Goal: Task Accomplishment & Management: Manage account settings

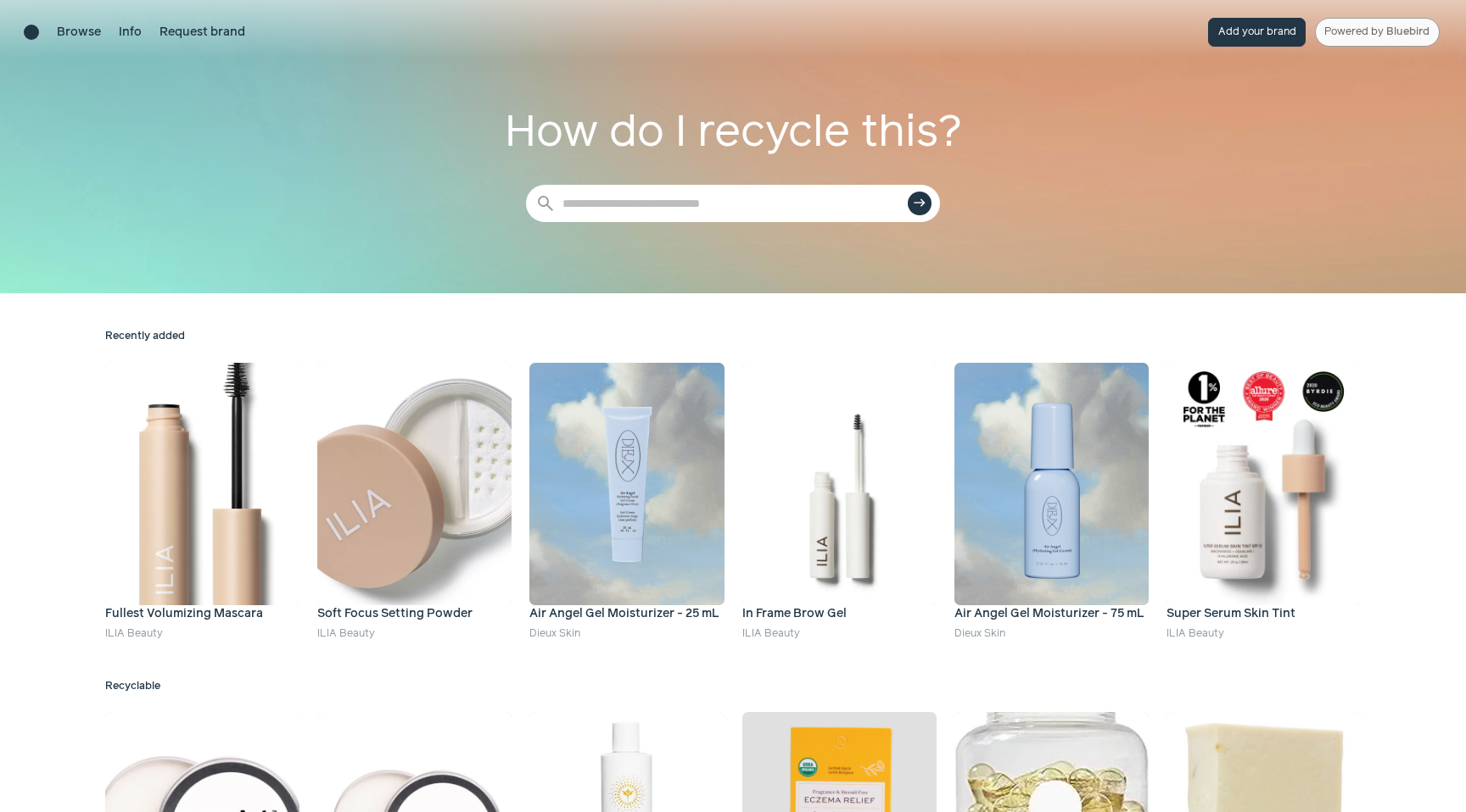
click at [1374, 21] on link "Powered by Bluebird" at bounding box center [1377, 33] width 125 height 29
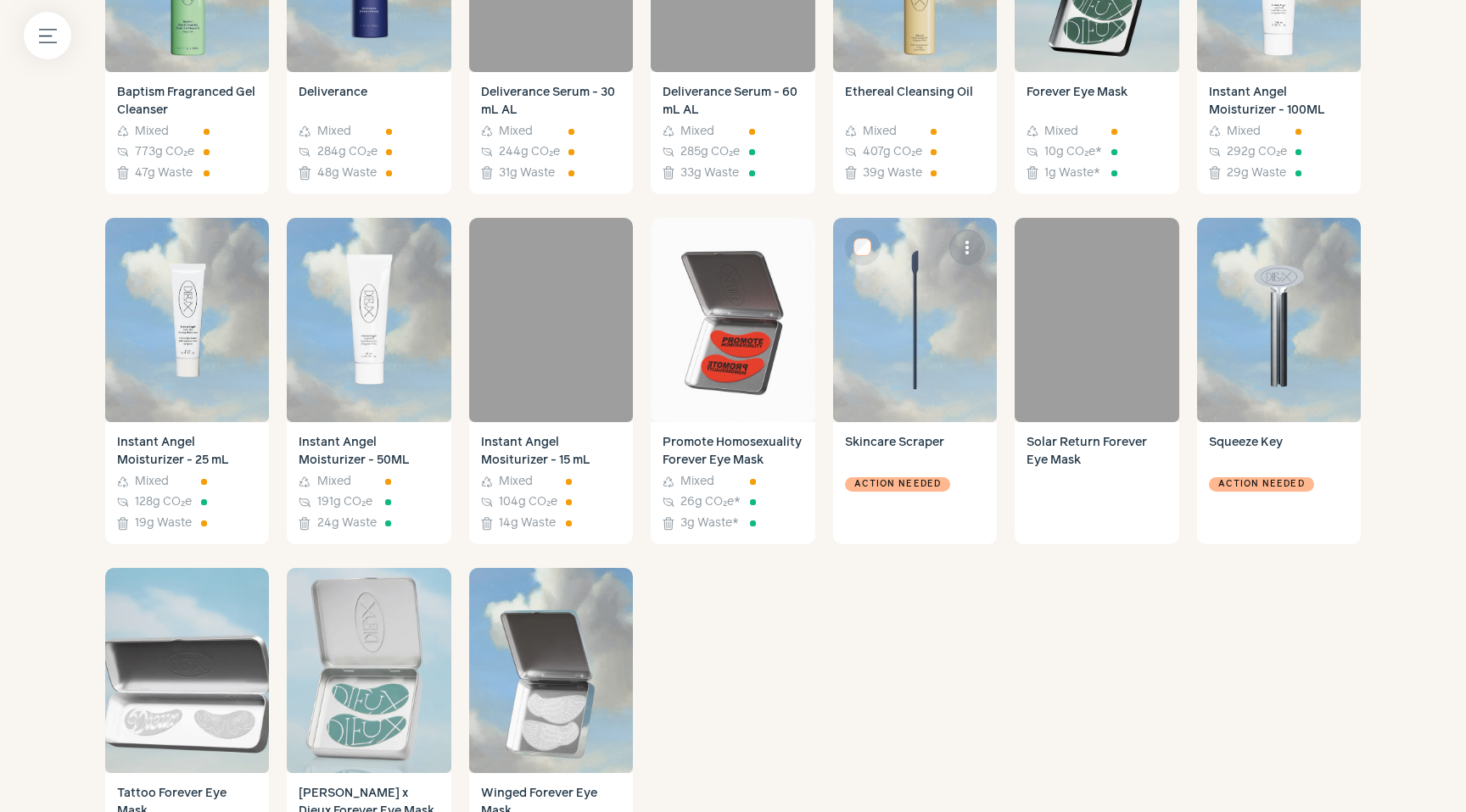
scroll to position [1238, 0]
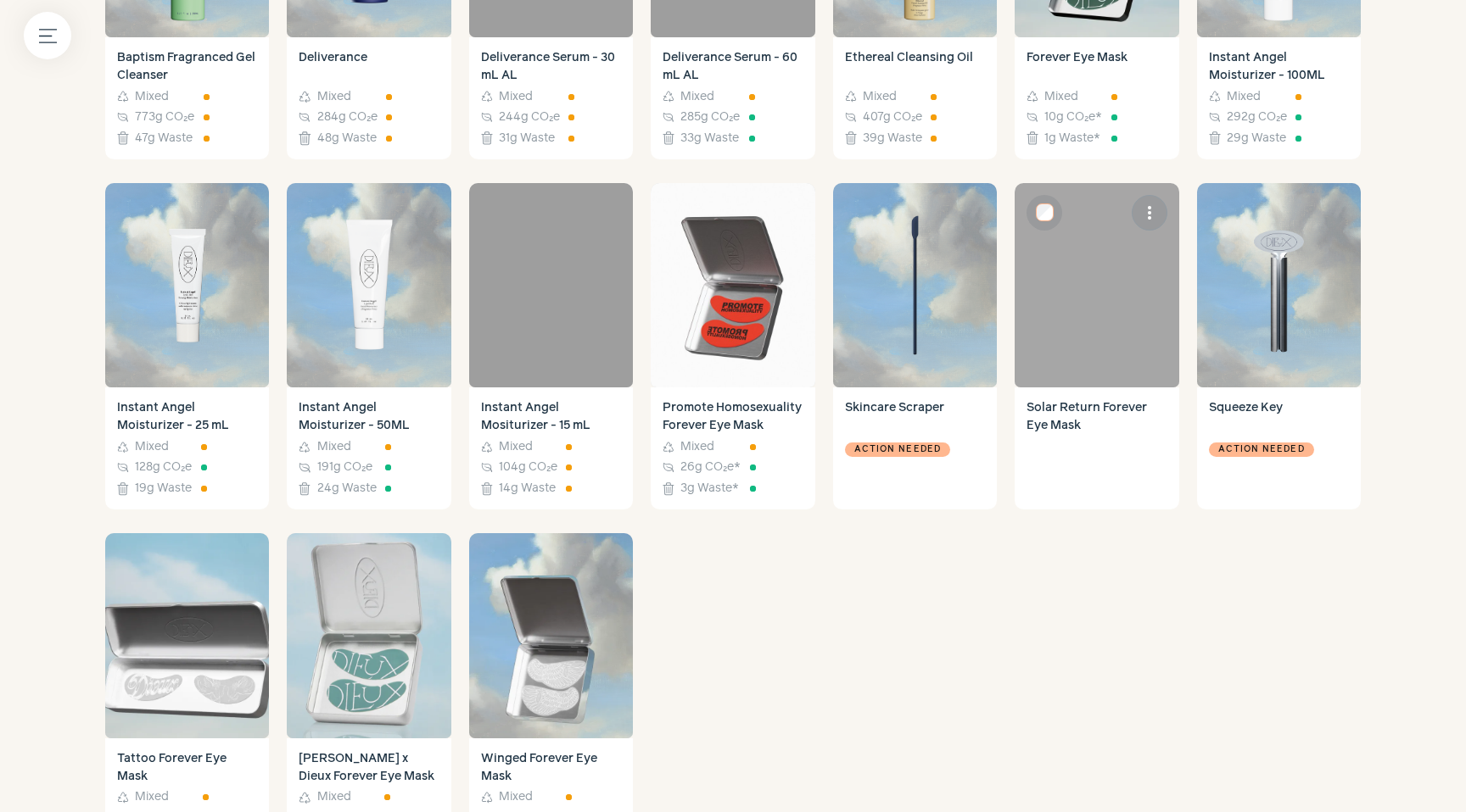
click at [1071, 415] on h4 "Solar Return Forever Eye Mask" at bounding box center [1096, 448] width 140 height 99
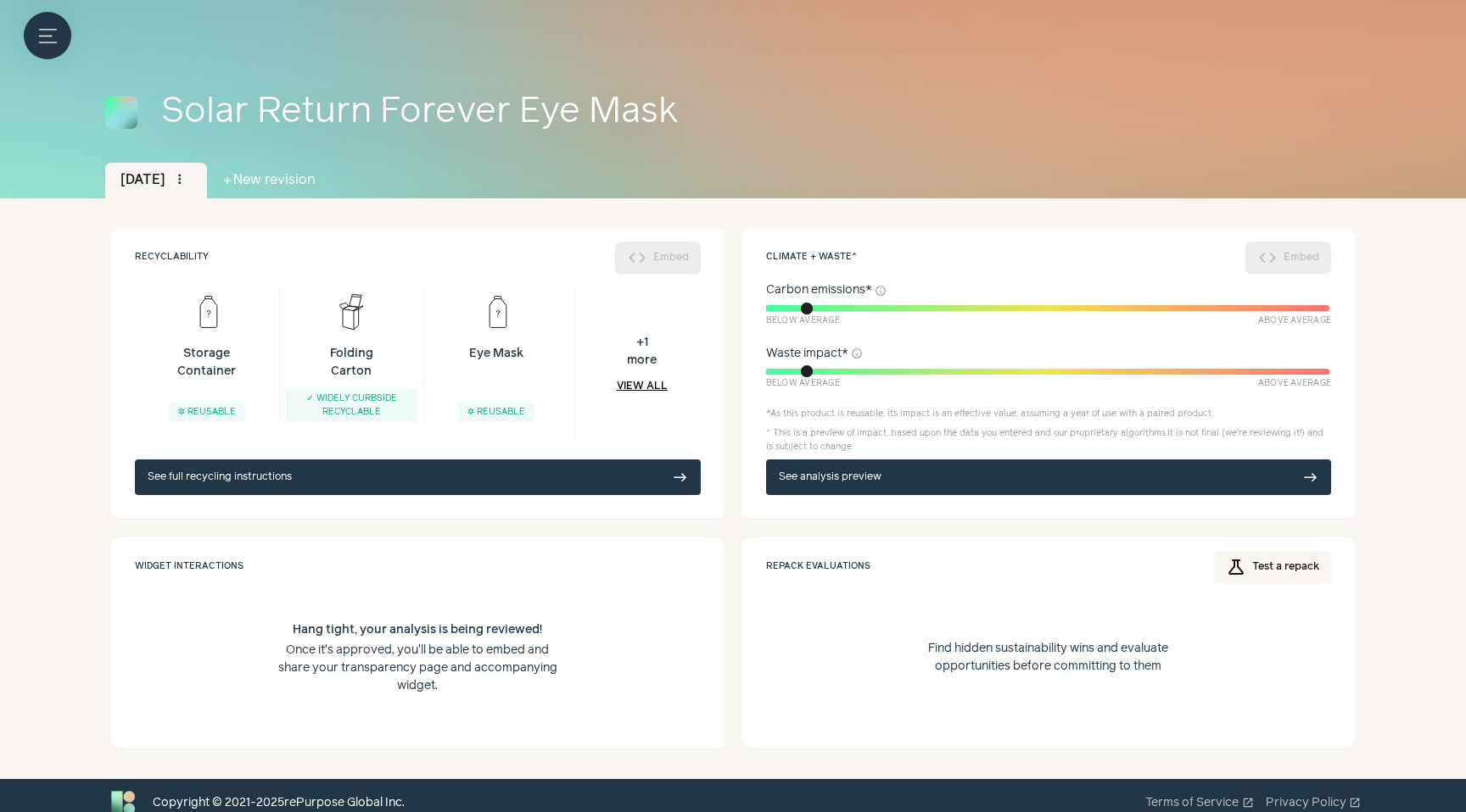
scroll to position [71, 0]
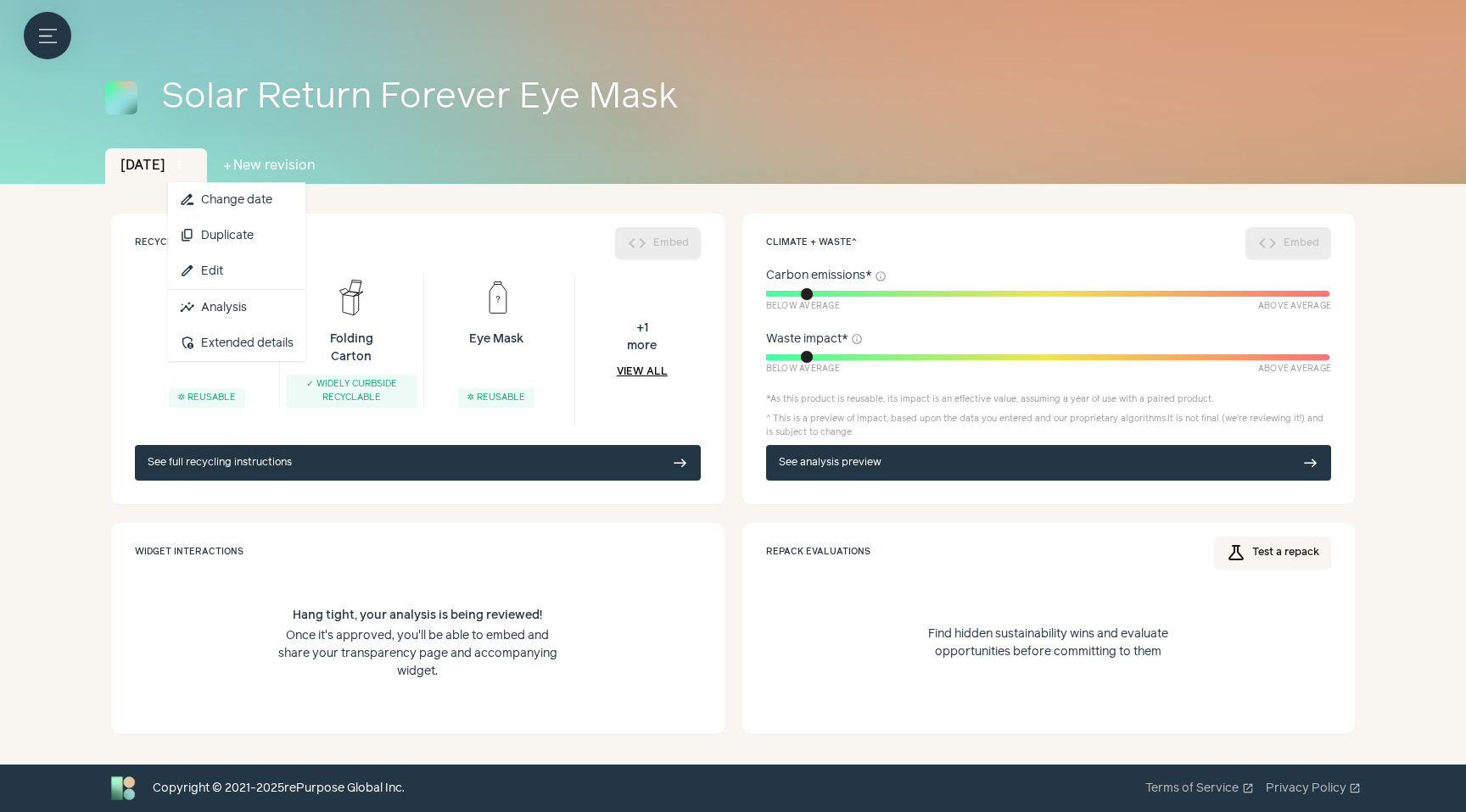
click at [187, 157] on span "more_vert" at bounding box center [179, 165] width 15 height 15
click at [250, 301] on link "insights Analysis" at bounding box center [237, 307] width 137 height 35
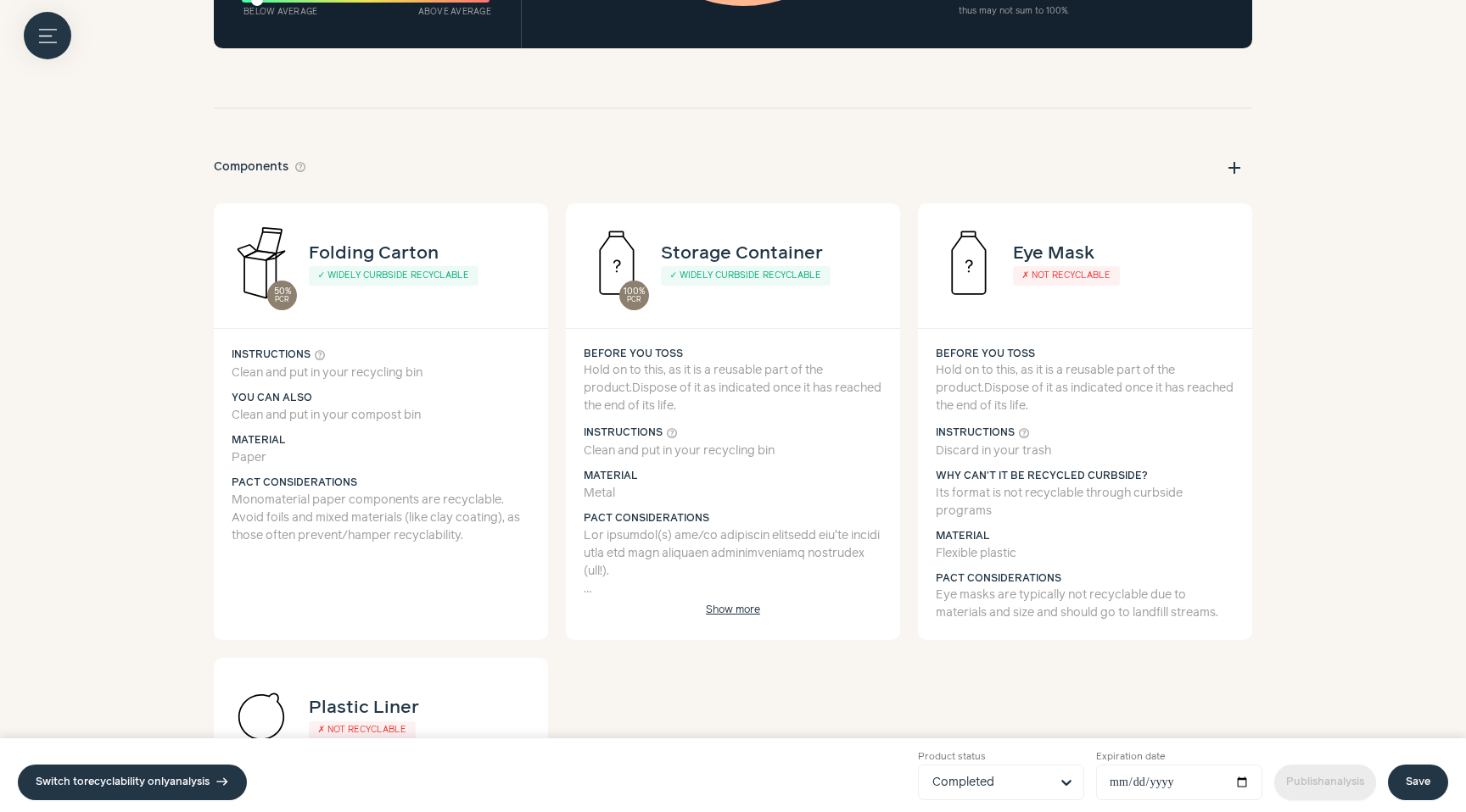
scroll to position [3438, 0]
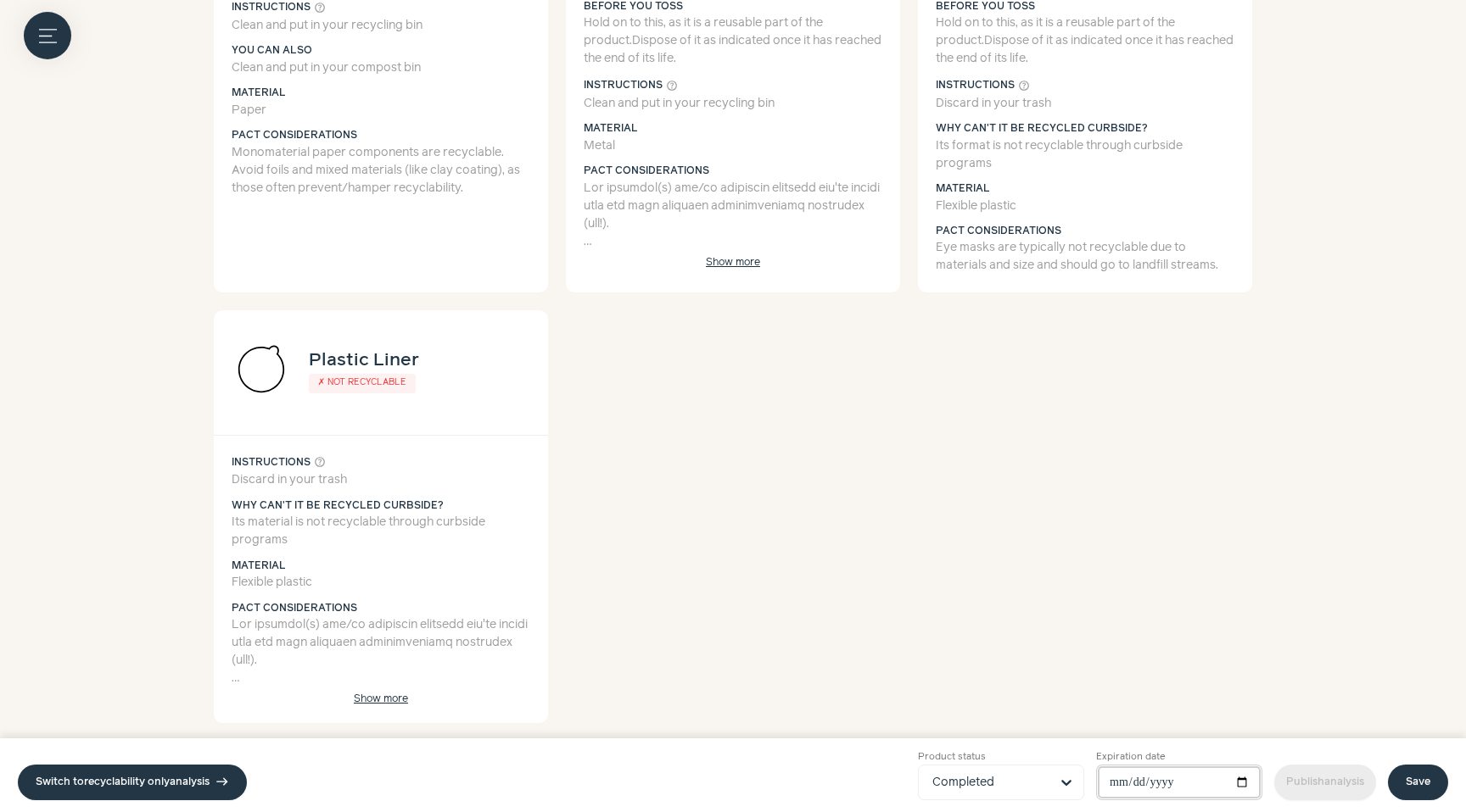
click at [1210, 782] on input "Expiration date" at bounding box center [1179, 782] width 166 height 35
click at [995, 777] on input "Product status Completed" at bounding box center [990, 783] width 117 height 34
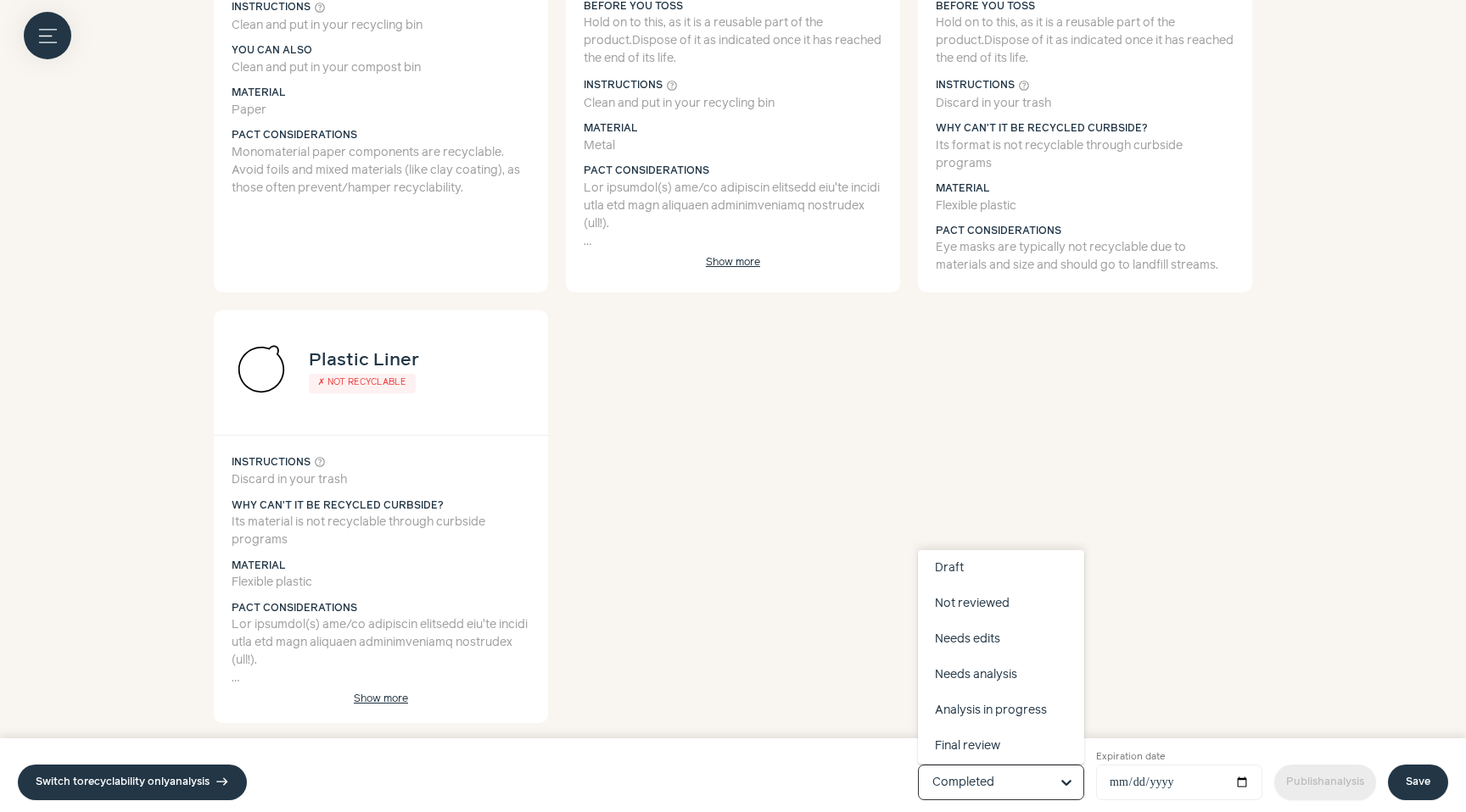
scroll to position [71, 0]
click at [992, 739] on div "Completed" at bounding box center [1001, 746] width 166 height 35
click at [992, 766] on input "Product status Draft Not reviewed Needs edits Needs analysis Analysis in progre…" at bounding box center [990, 783] width 117 height 34
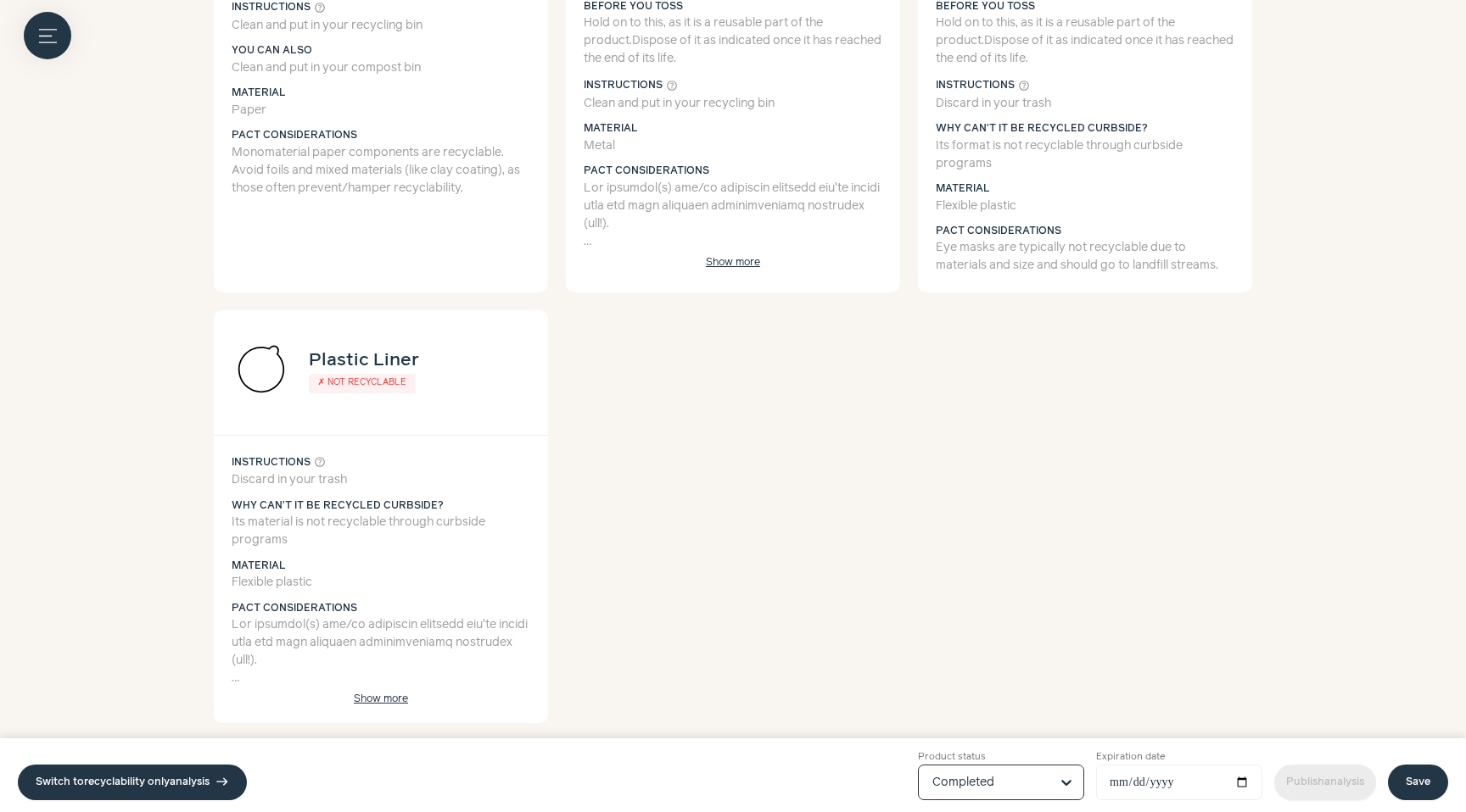
click at [1411, 779] on link "Save" at bounding box center [1417, 782] width 61 height 35
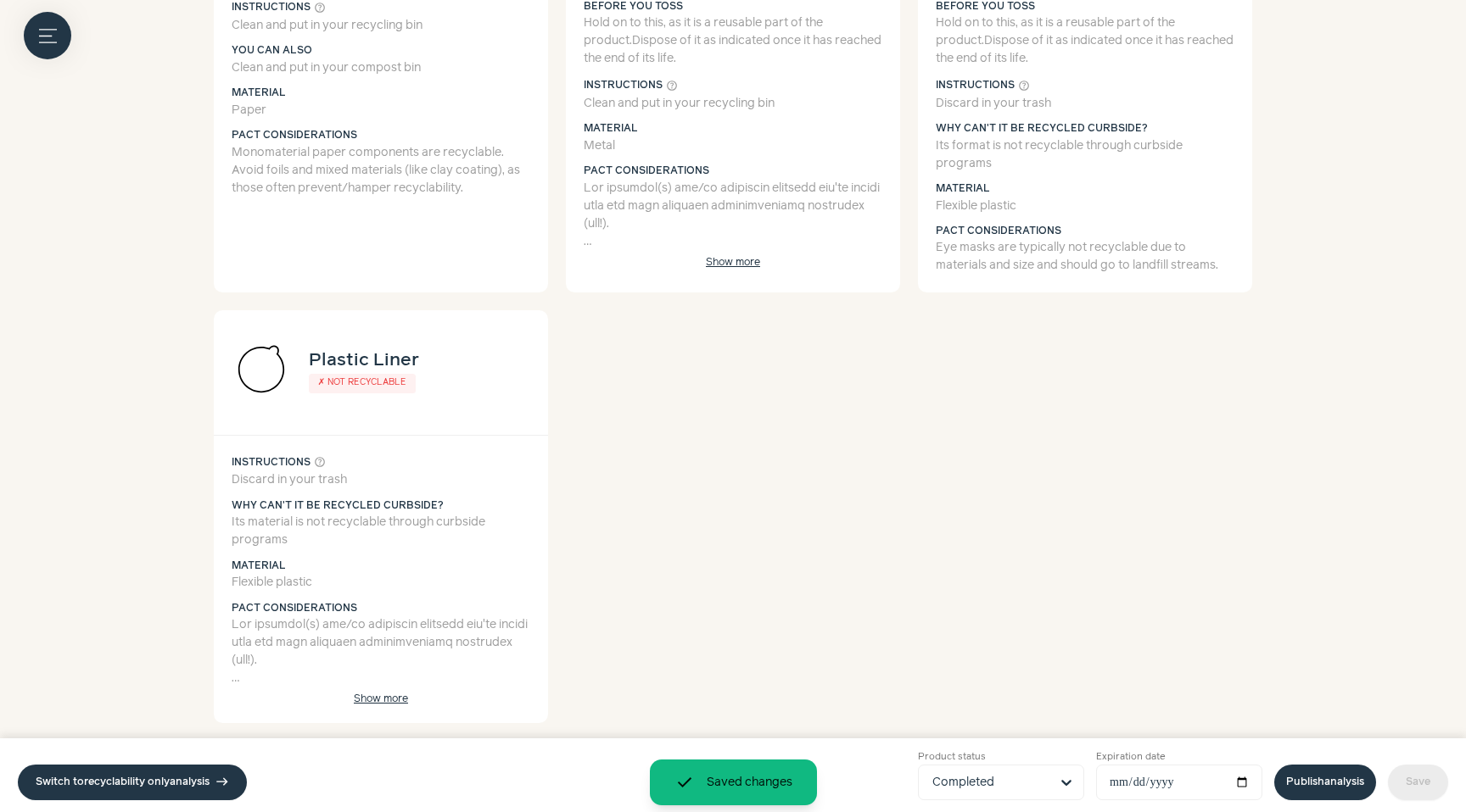
click at [1316, 788] on link "Publish analysis" at bounding box center [1325, 782] width 102 height 35
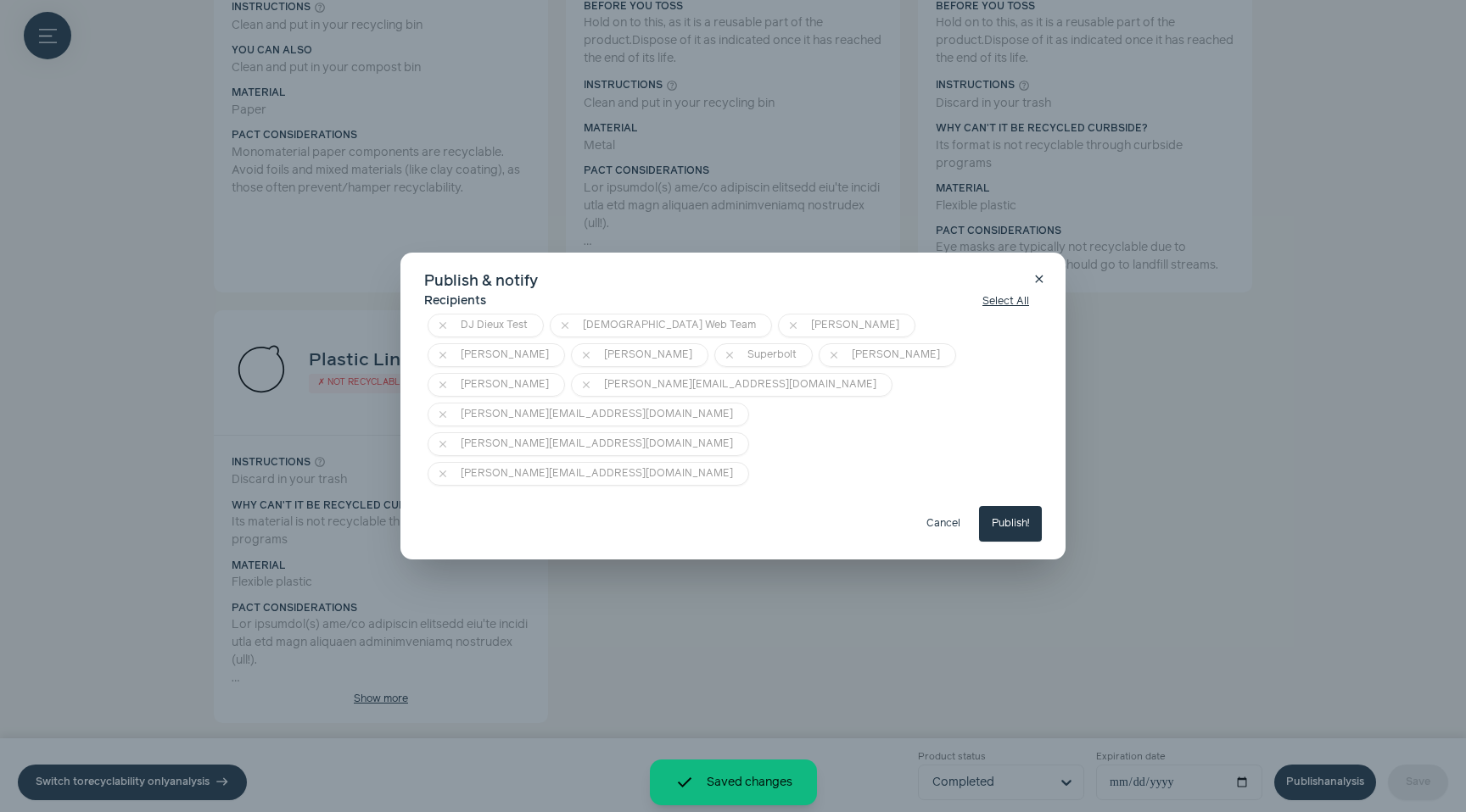
click at [1019, 506] on button "Publish!" at bounding box center [1009, 524] width 62 height 35
type input "**********"
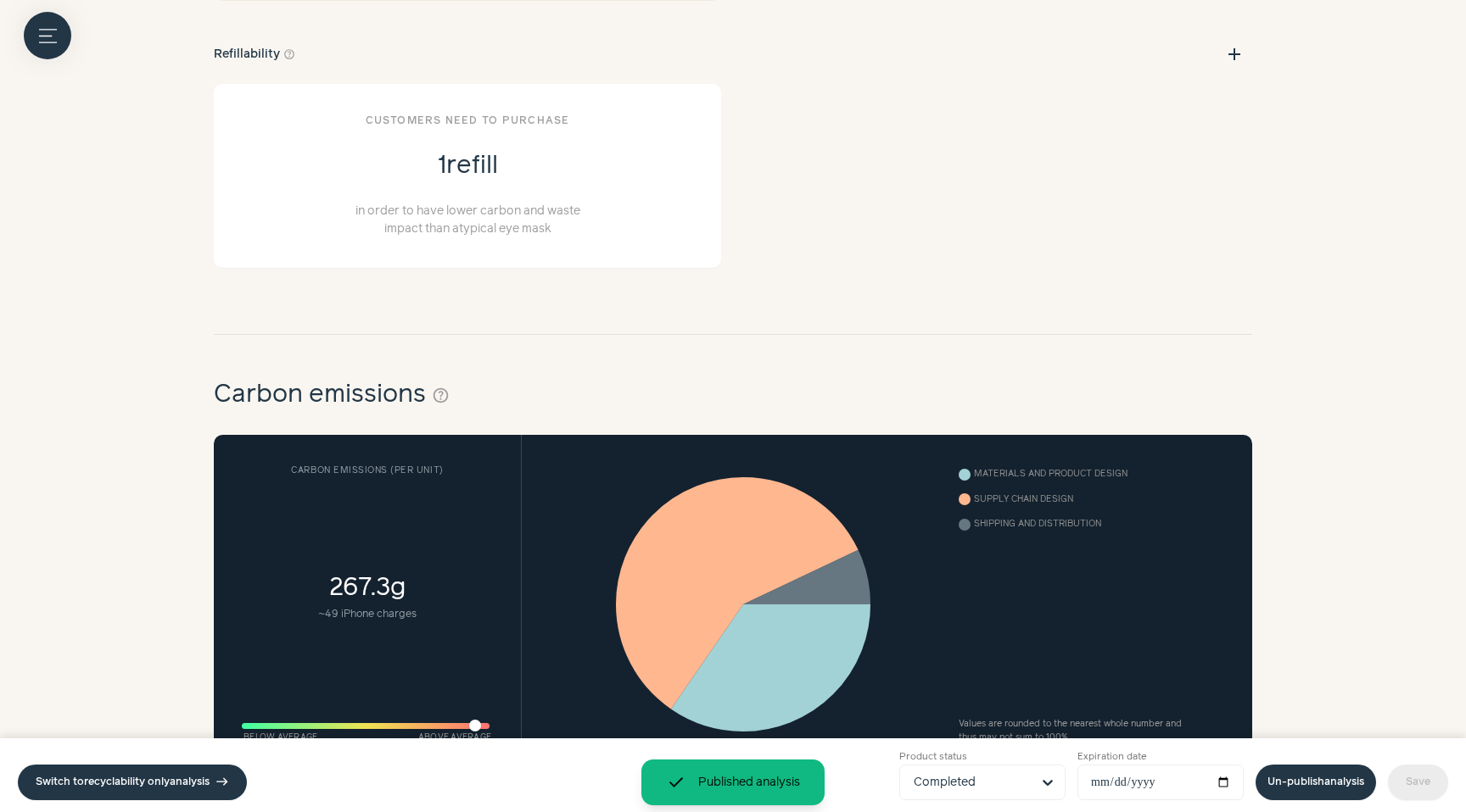
scroll to position [0, 0]
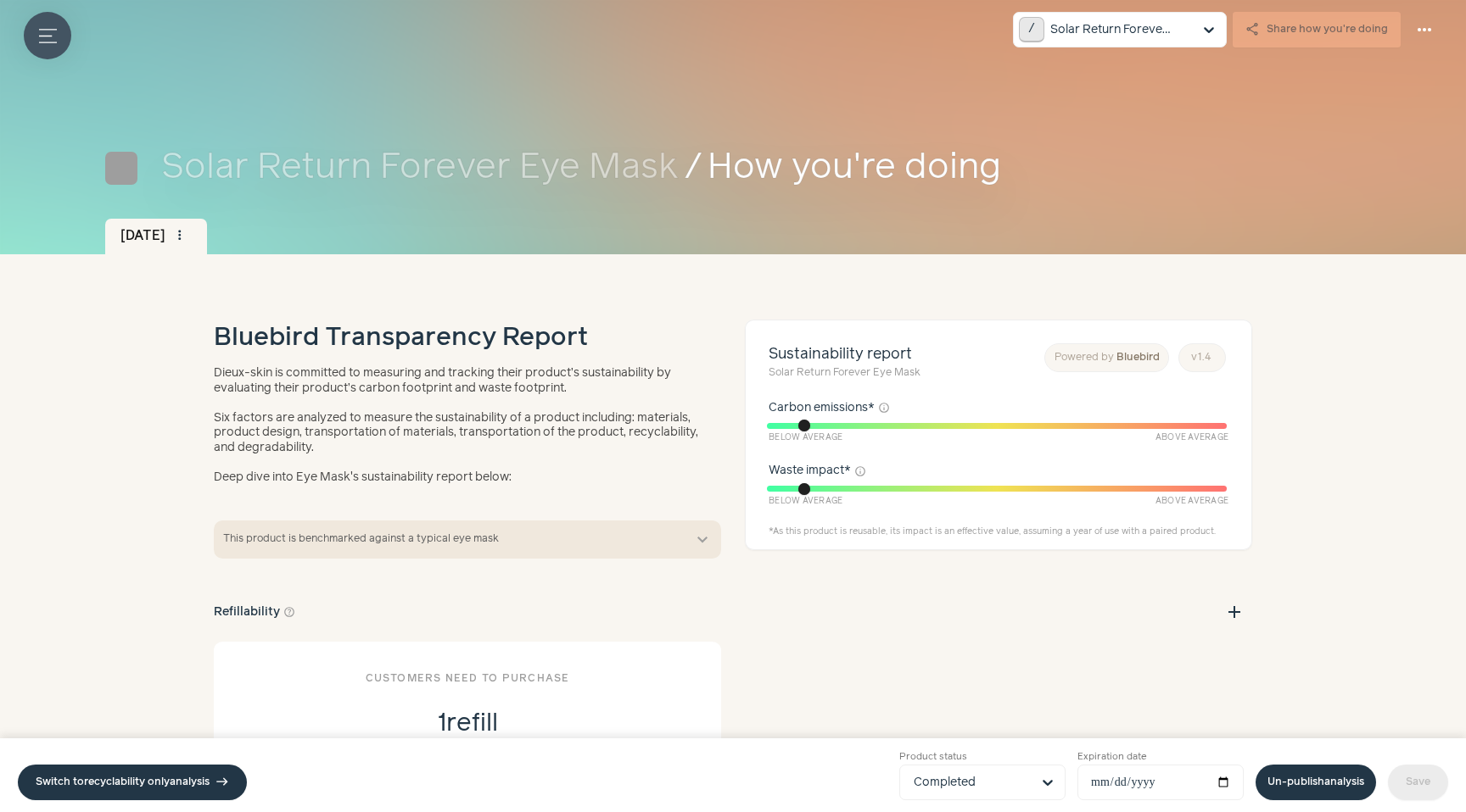
click at [58, 28] on button "Menu button" at bounding box center [47, 35] width 48 height 48
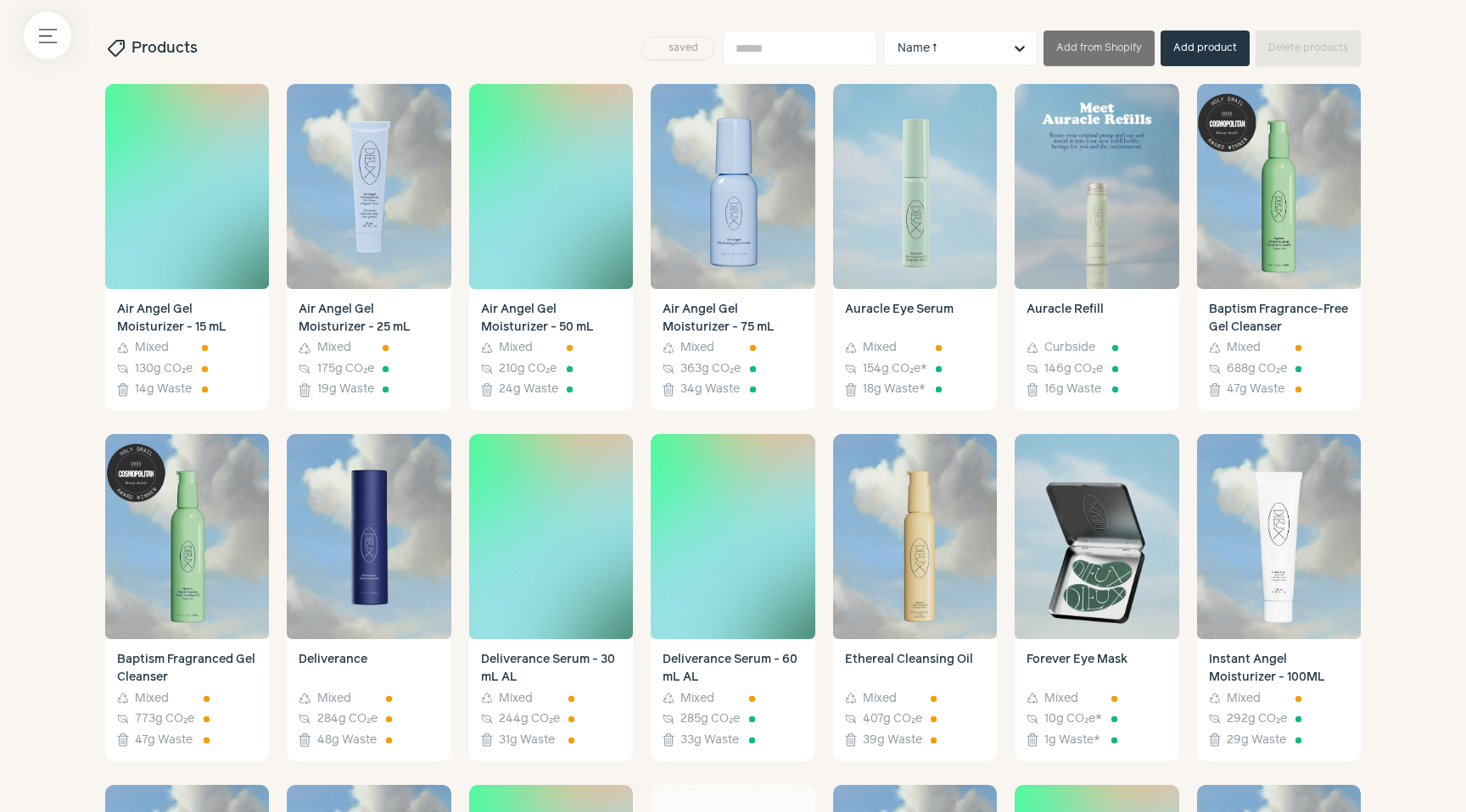
scroll to position [1212, 0]
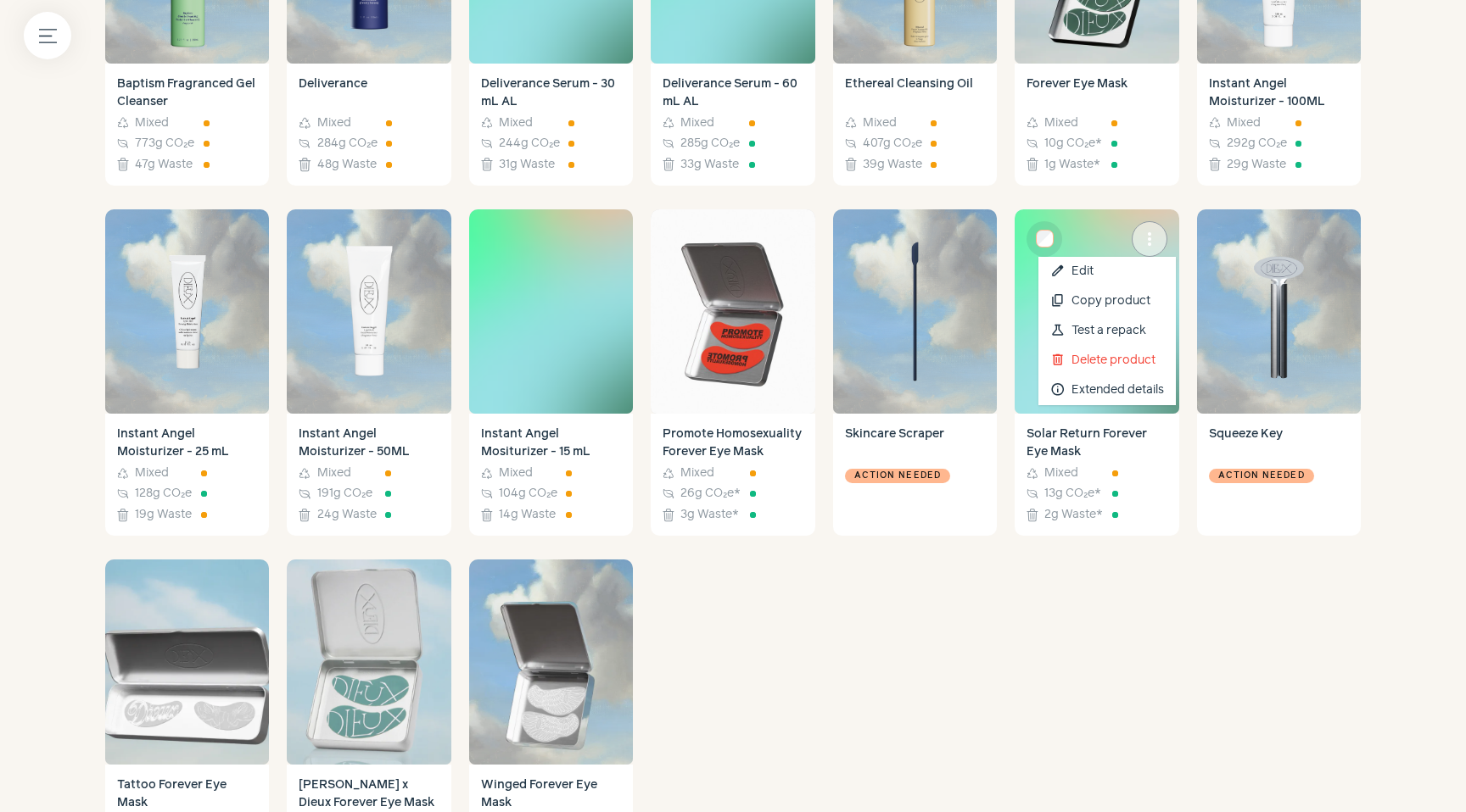
click at [1145, 229] on span "more_vert" at bounding box center [1149, 239] width 21 height 21
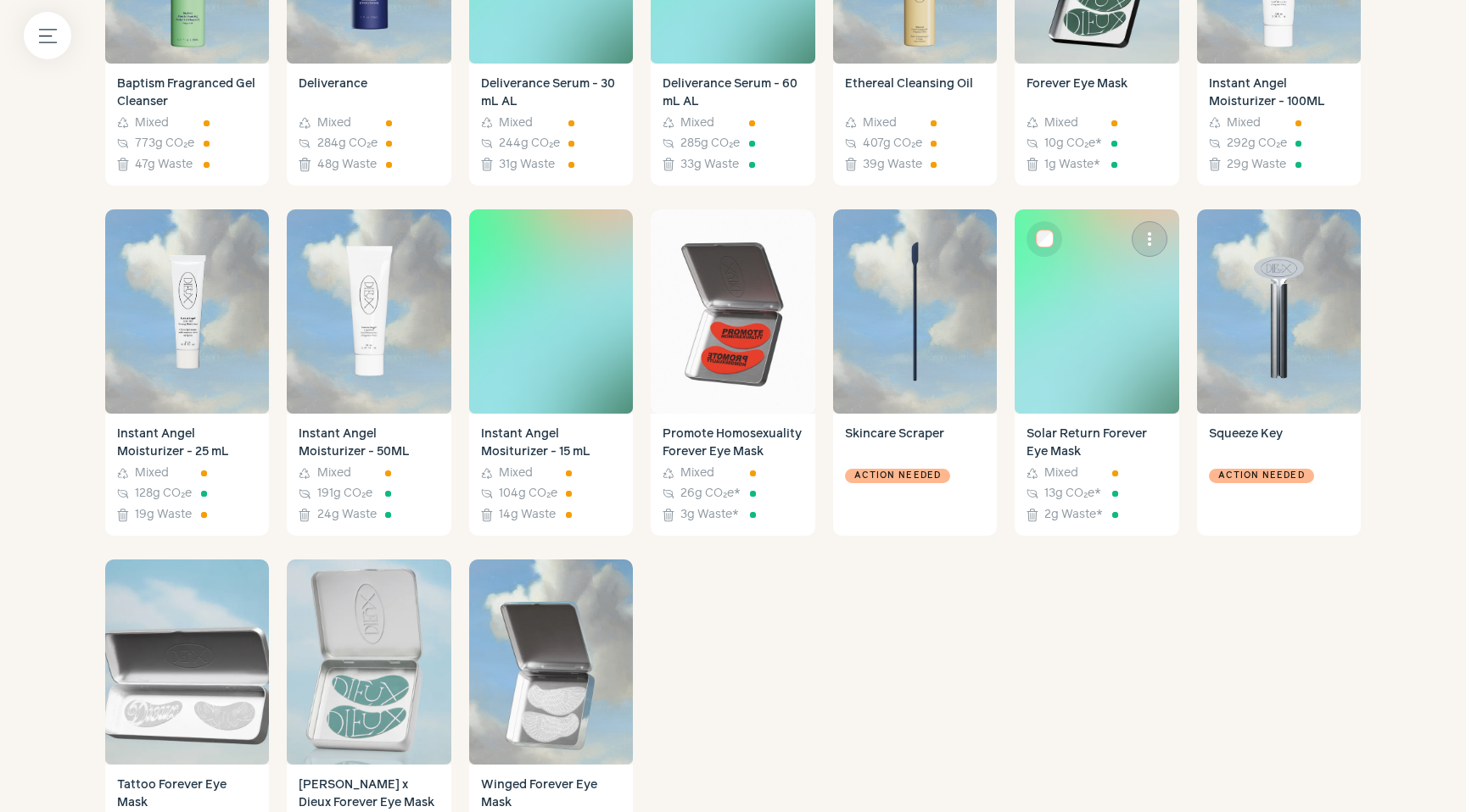
click at [1076, 411] on img at bounding box center [1096, 312] width 164 height 205
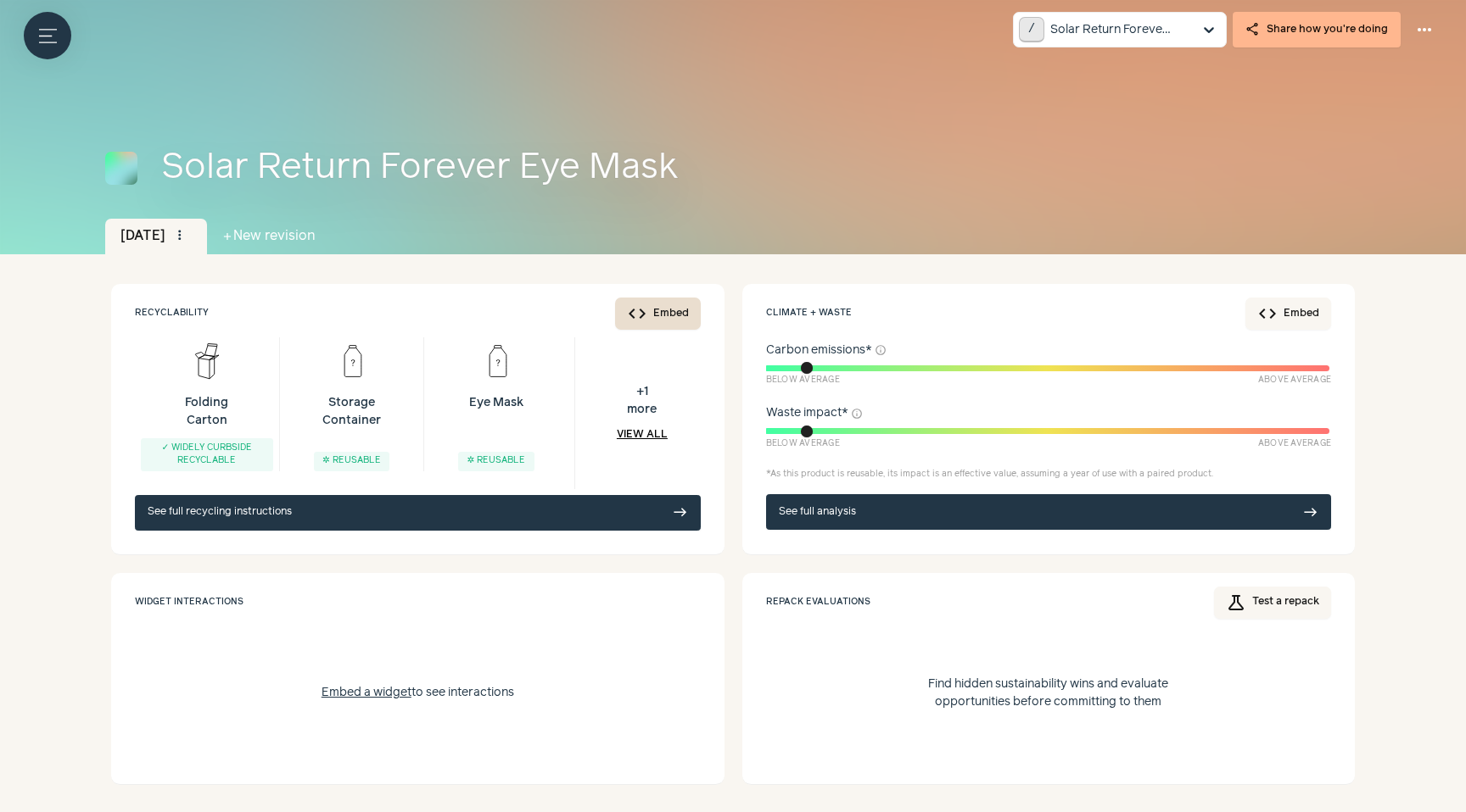
click at [662, 309] on button "code Embed" at bounding box center [657, 314] width 86 height 33
